Goal: Navigation & Orientation: Find specific page/section

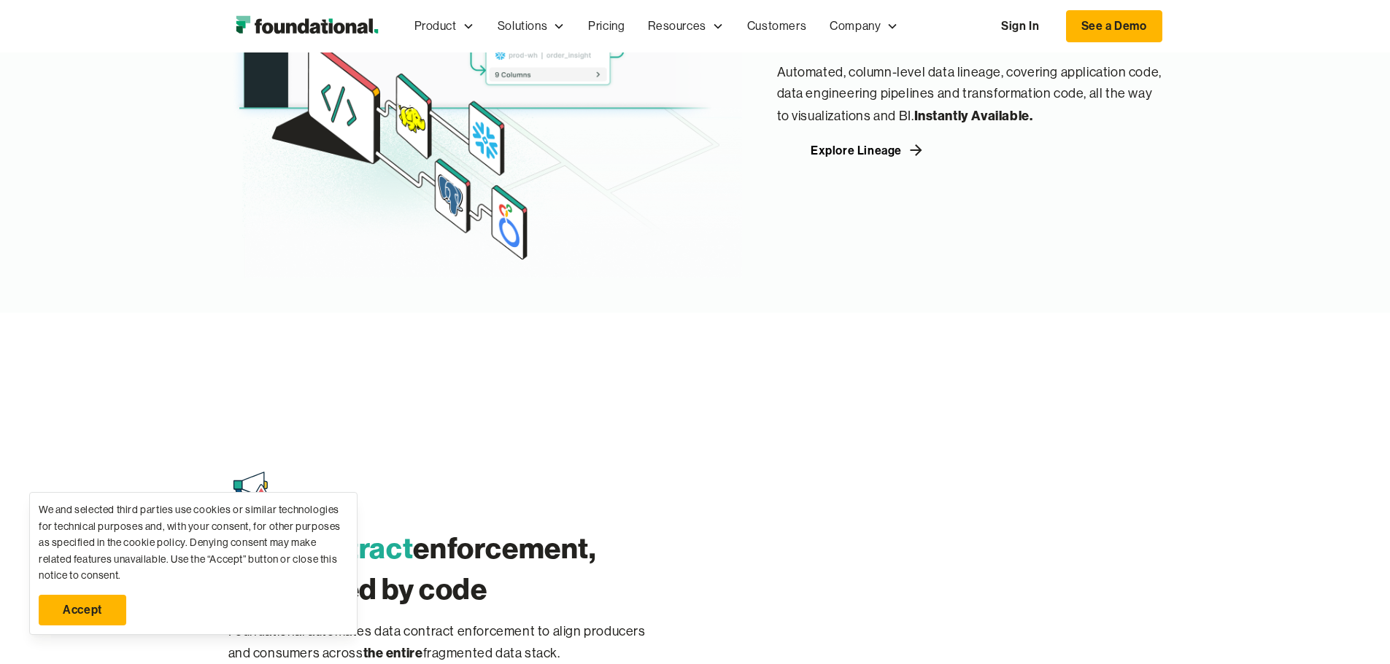
scroll to position [1824, 0]
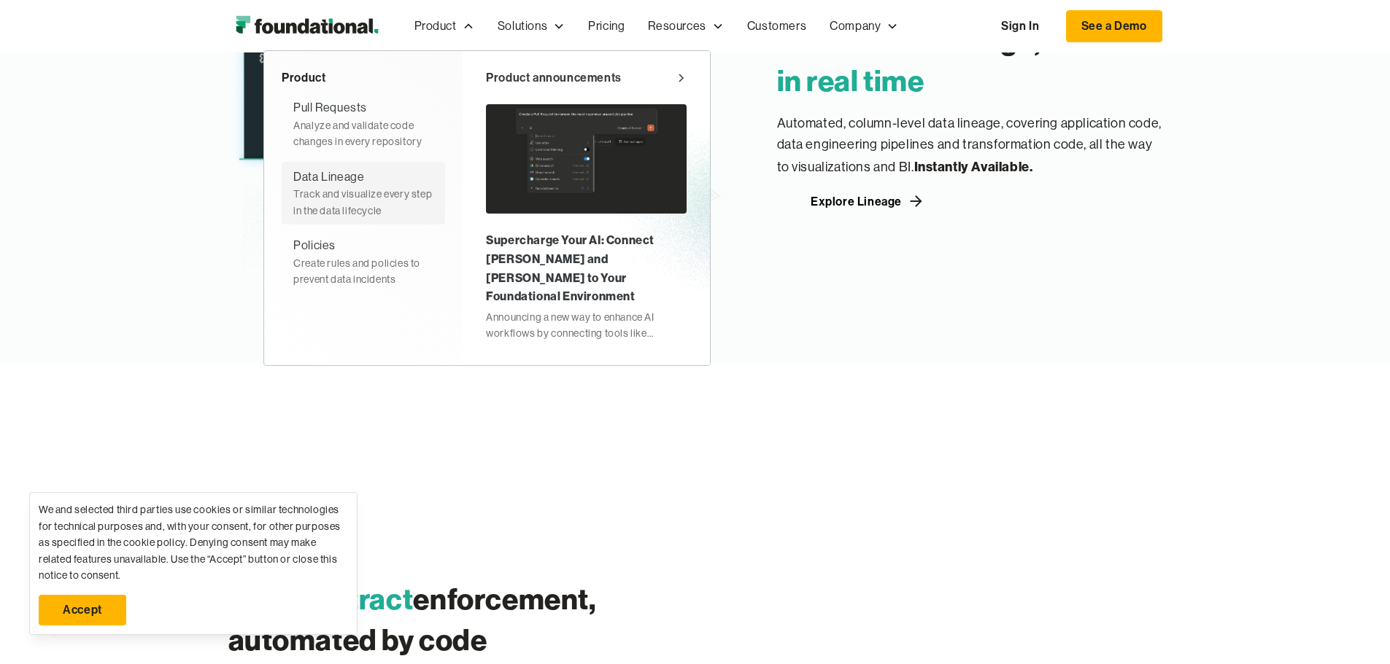
click at [293, 177] on div "Data Lineage" at bounding box center [328, 177] width 71 height 19
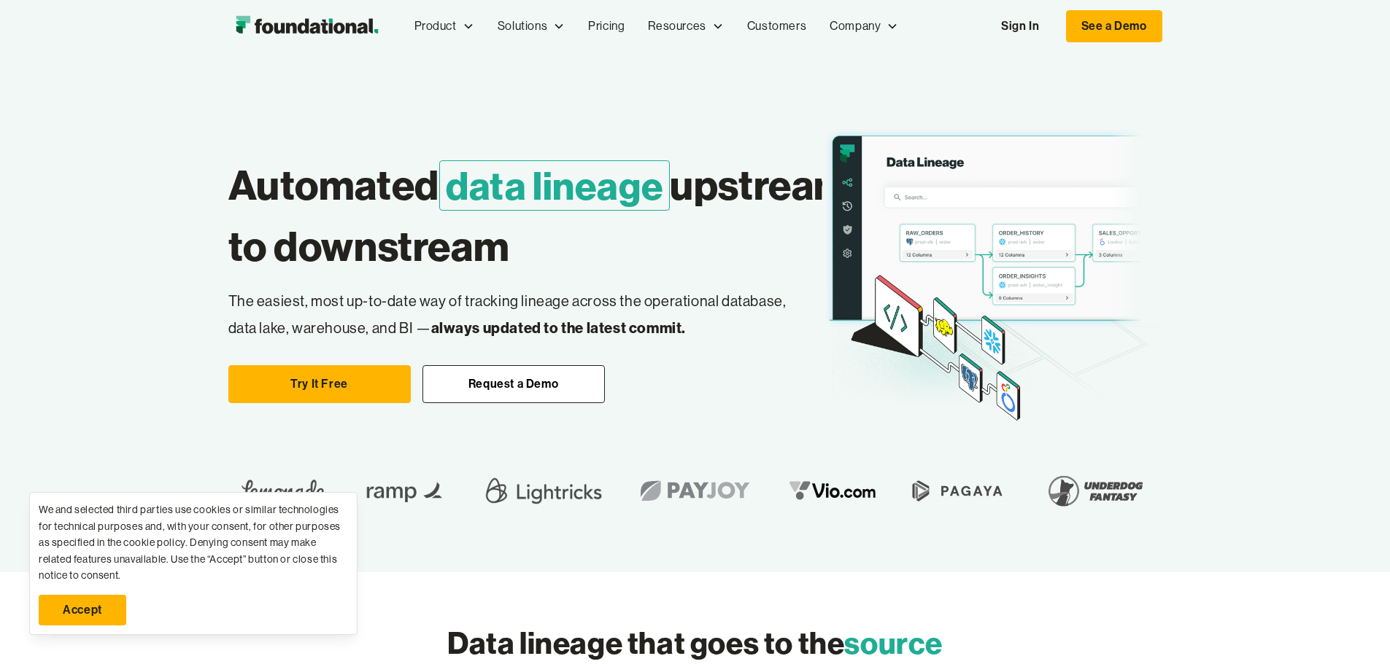
click at [228, 25] on img "home" at bounding box center [306, 26] width 157 height 29
